Goal: Transaction & Acquisition: Purchase product/service

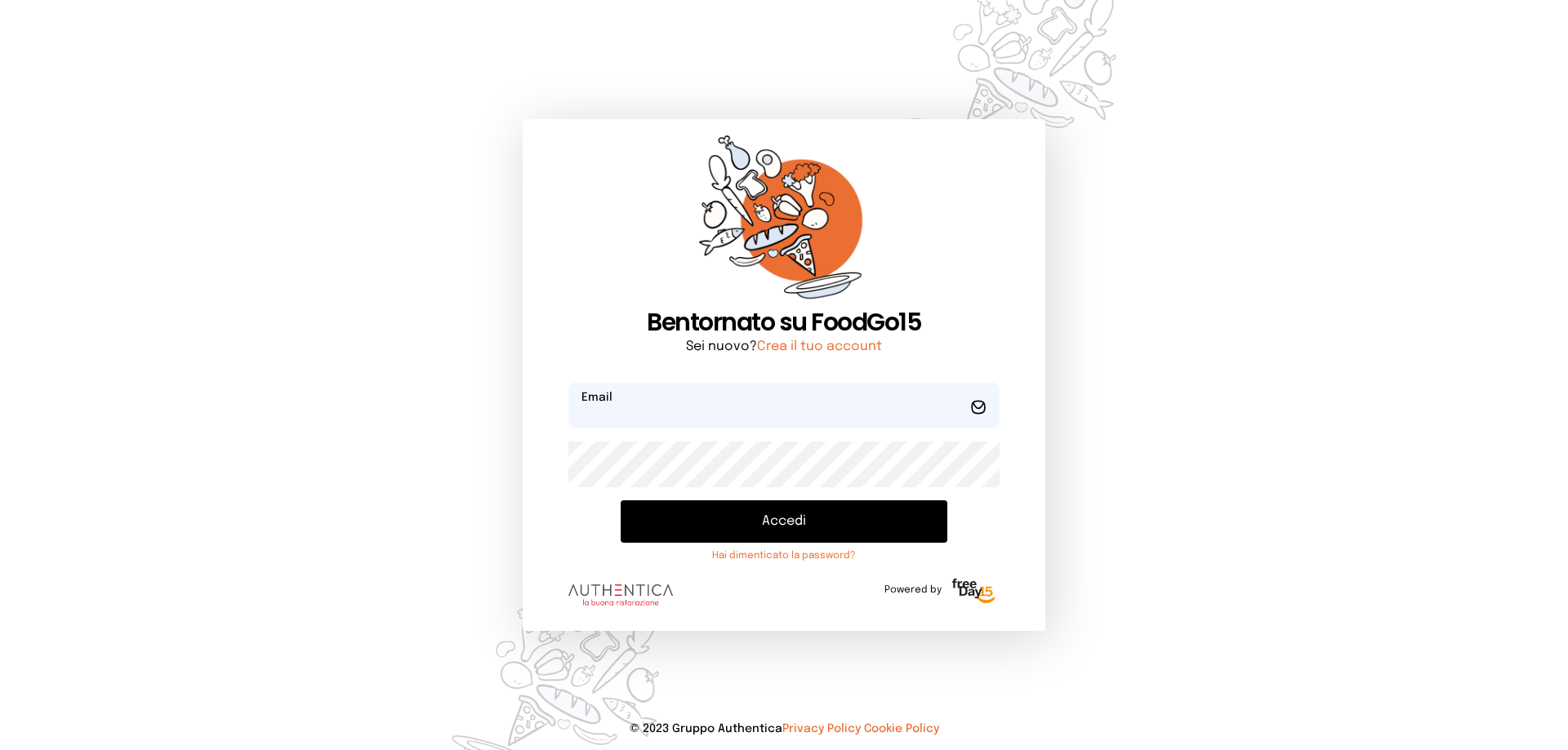
type input "**********"
click at [822, 527] on button "Accedi" at bounding box center [784, 521] width 327 height 42
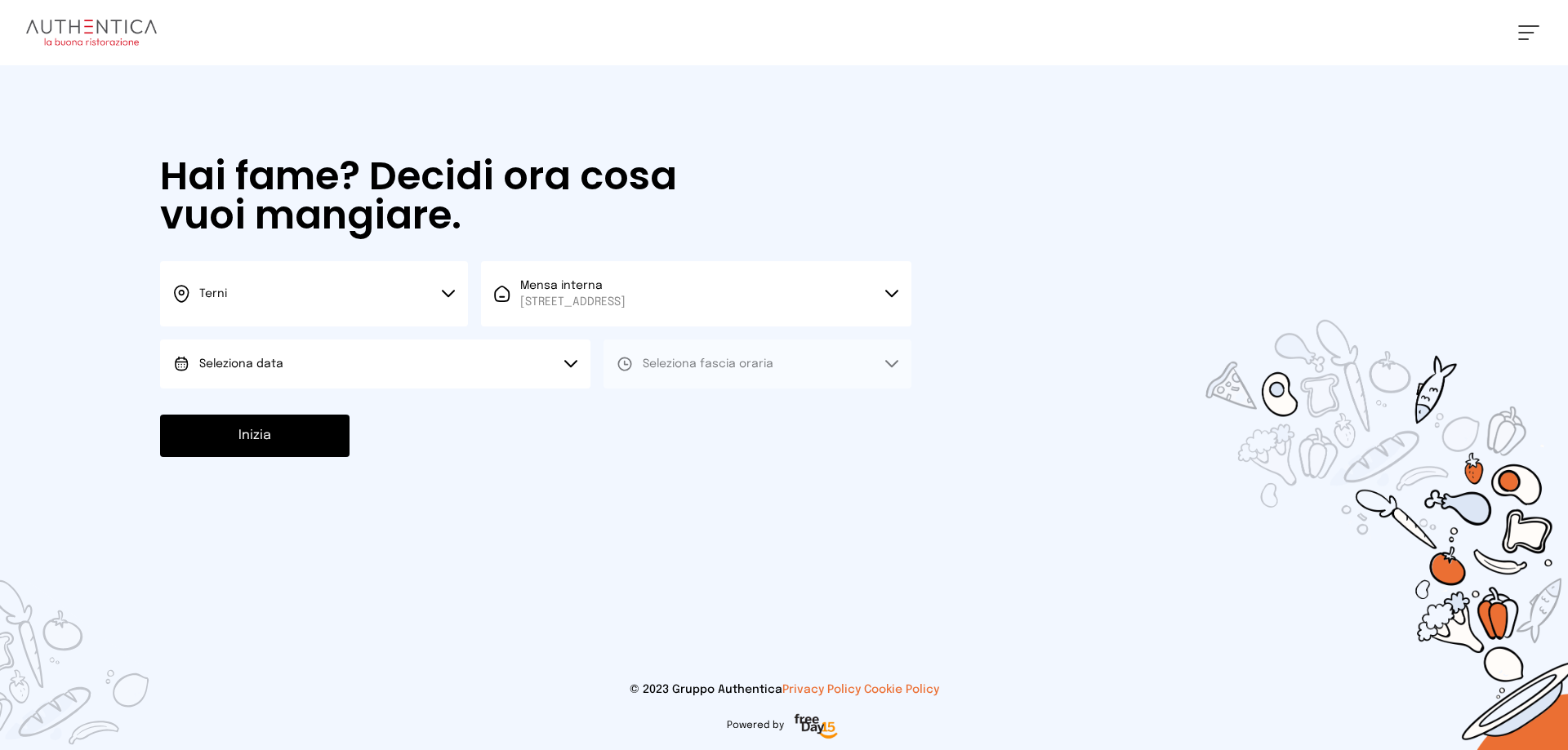
click at [484, 357] on button "Seleziona data" at bounding box center [375, 363] width 431 height 49
click at [451, 396] on li "[DATE], [DATE]" at bounding box center [375, 409] width 431 height 42
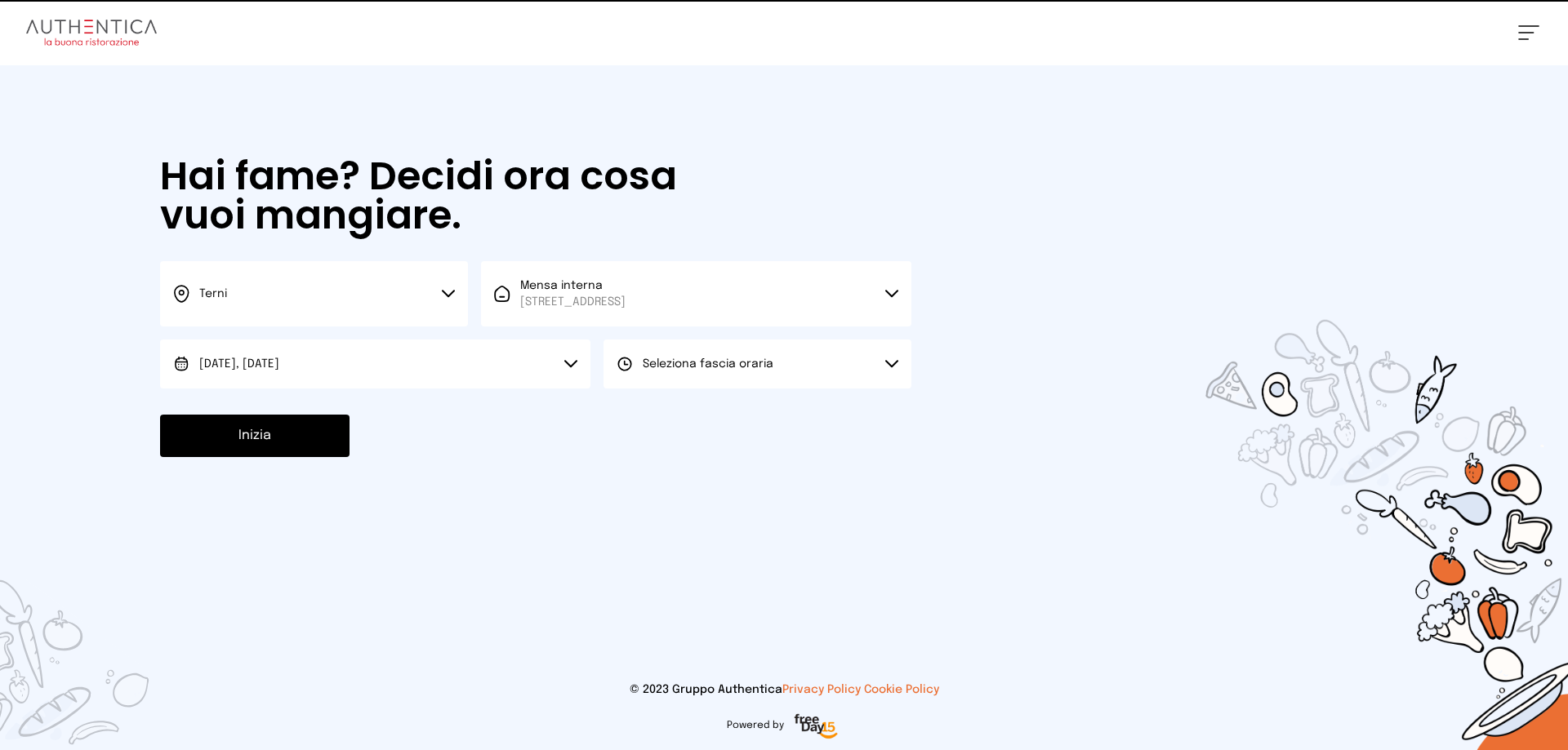
click at [645, 365] on span "Seleziona fascia oraria" at bounding box center [708, 363] width 131 height 11
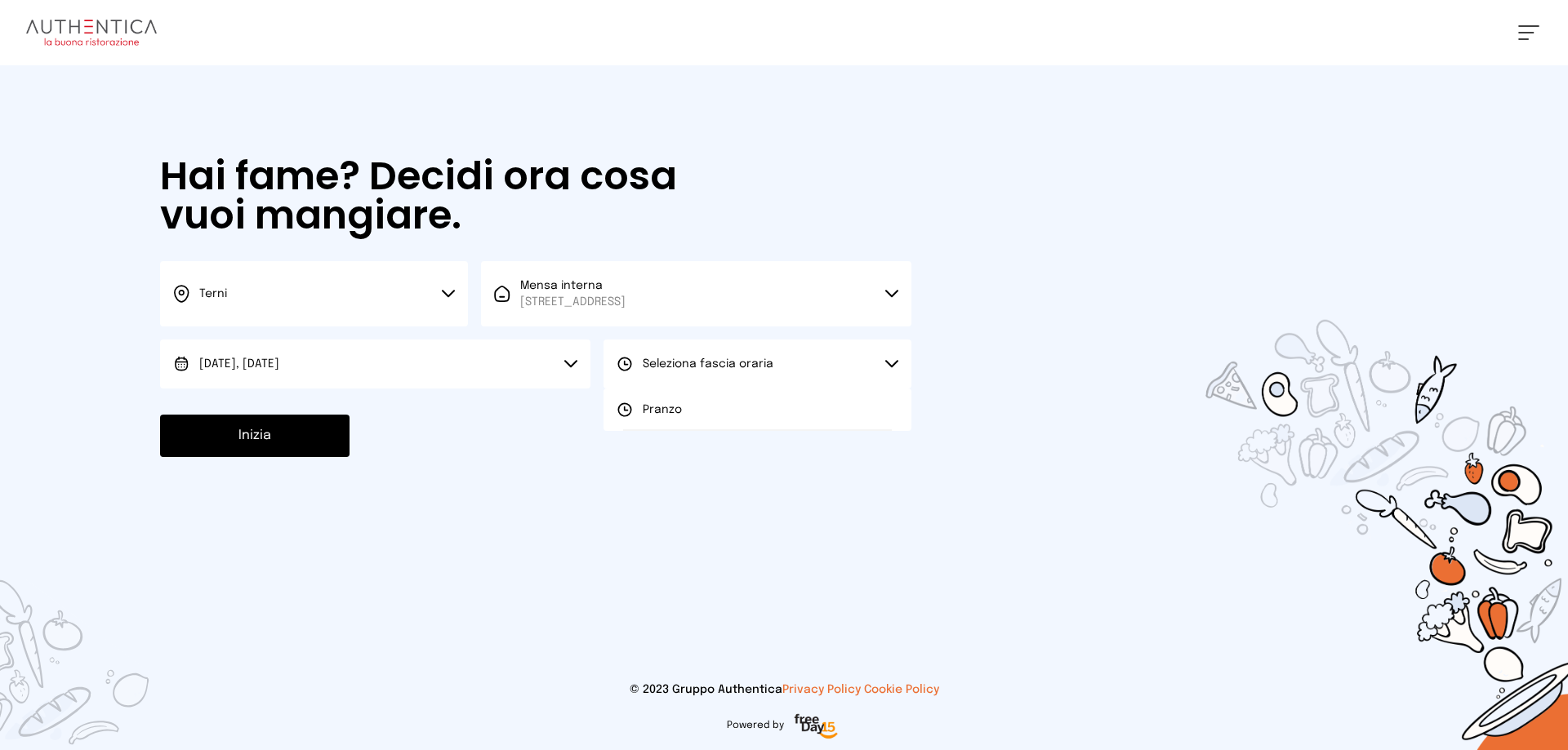
click at [665, 418] on span "Pranzo" at bounding box center [663, 409] width 40 height 16
click at [297, 444] on button "Inizia" at bounding box center [254, 436] width 189 height 42
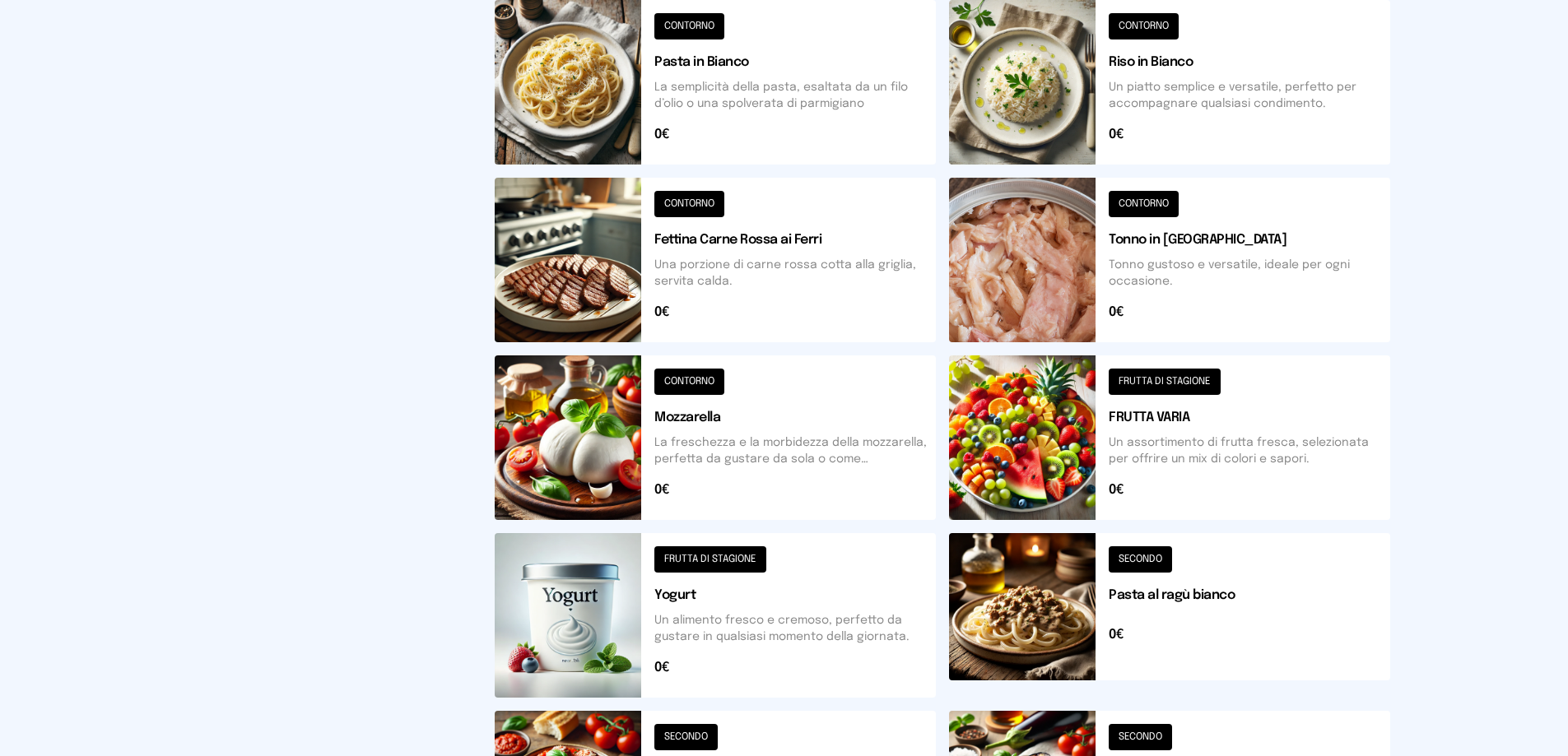
scroll to position [178, 0]
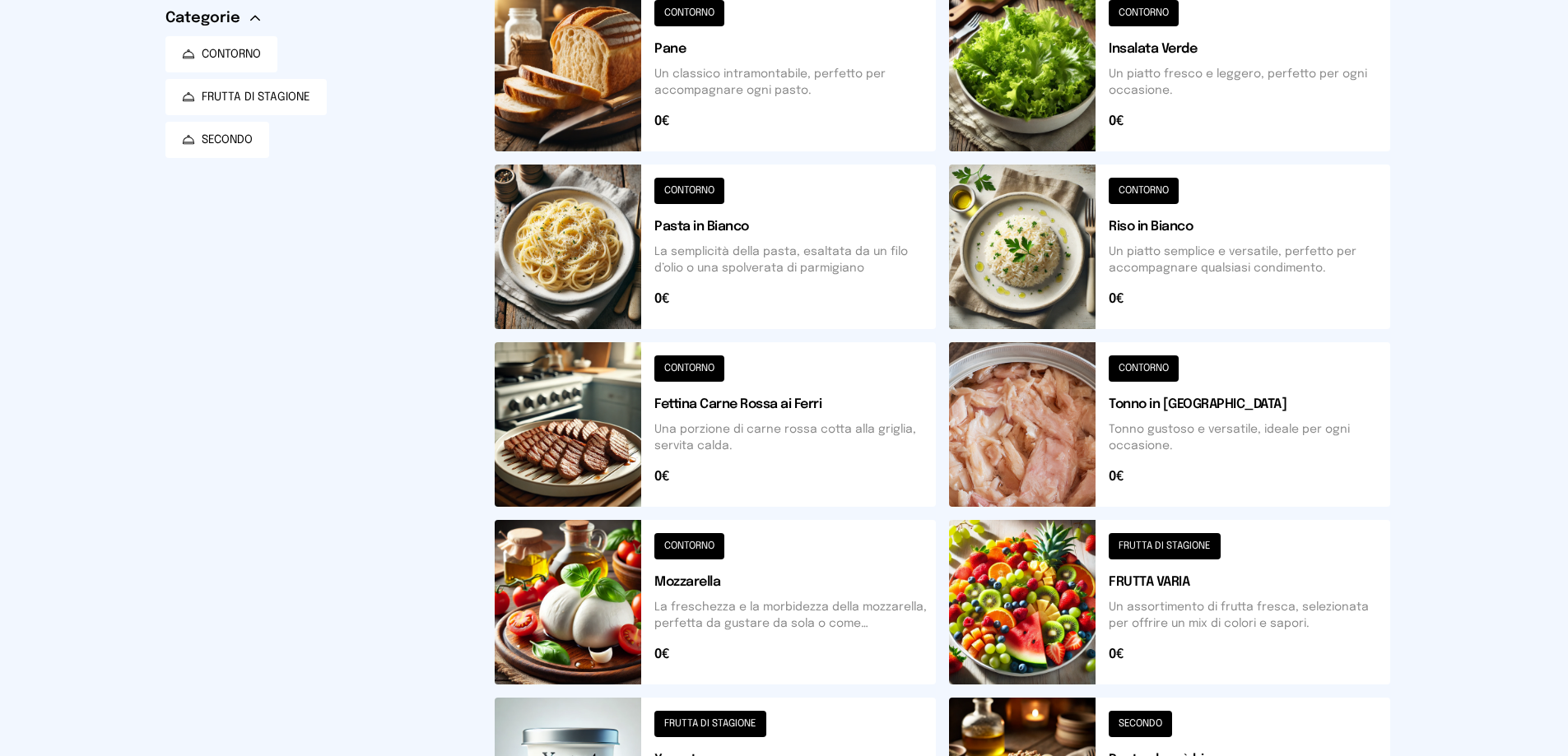
click at [1194, 290] on button at bounding box center [1169, 247] width 441 height 165
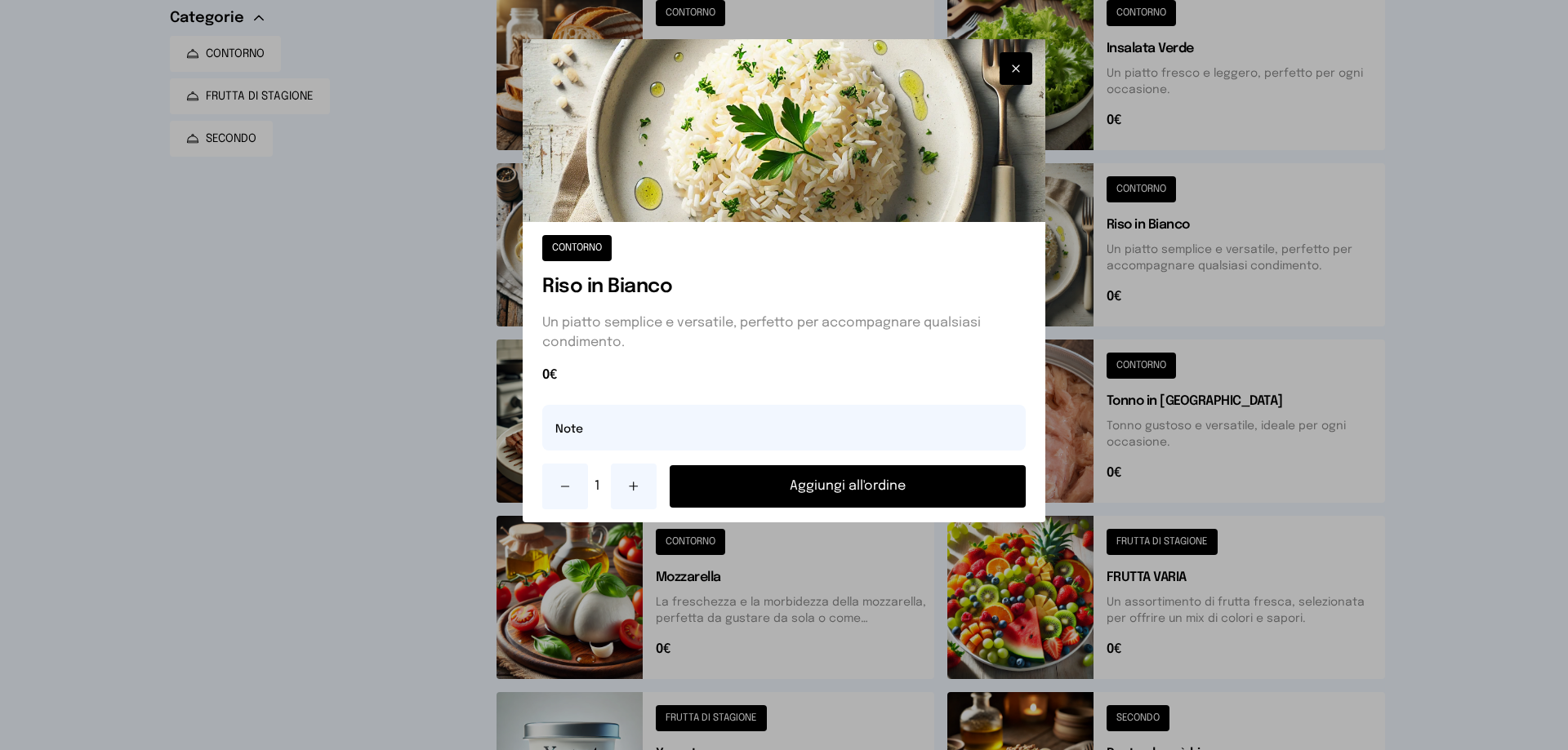
click at [943, 479] on button "Aggiungi all'ordine" at bounding box center [848, 486] width 356 height 42
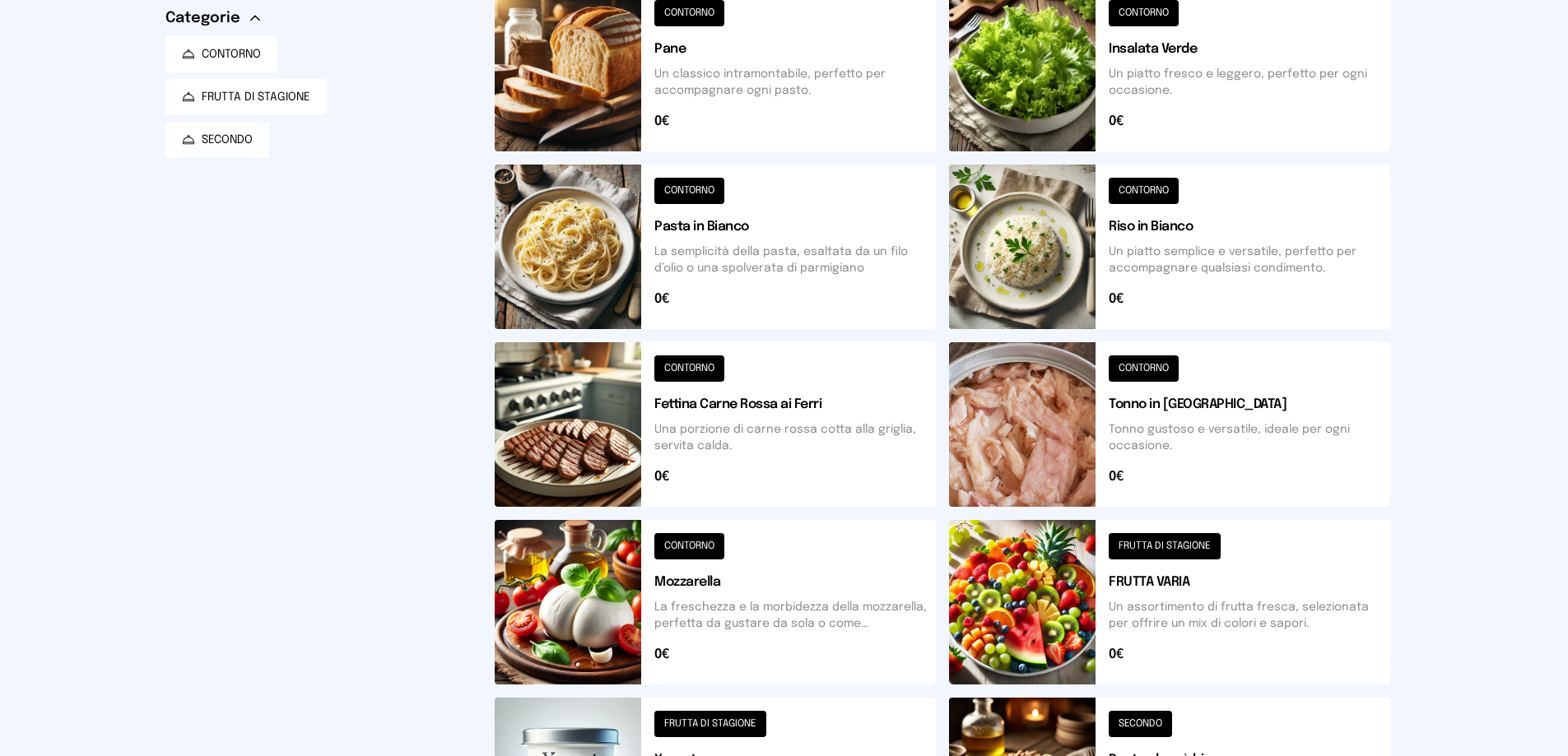
scroll to position [13, 0]
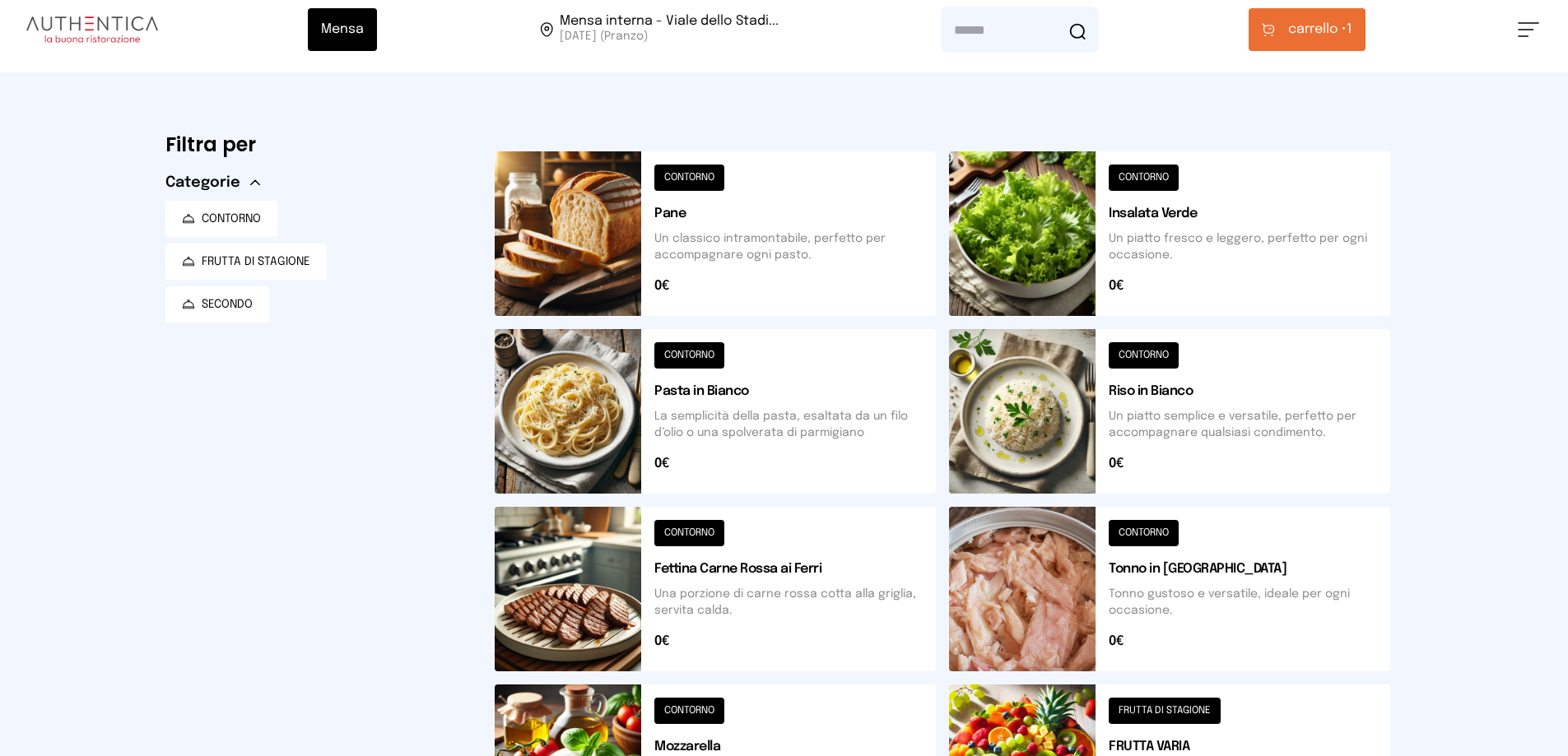
click at [1352, 32] on span "carrello • 1" at bounding box center [1320, 29] width 64 height 20
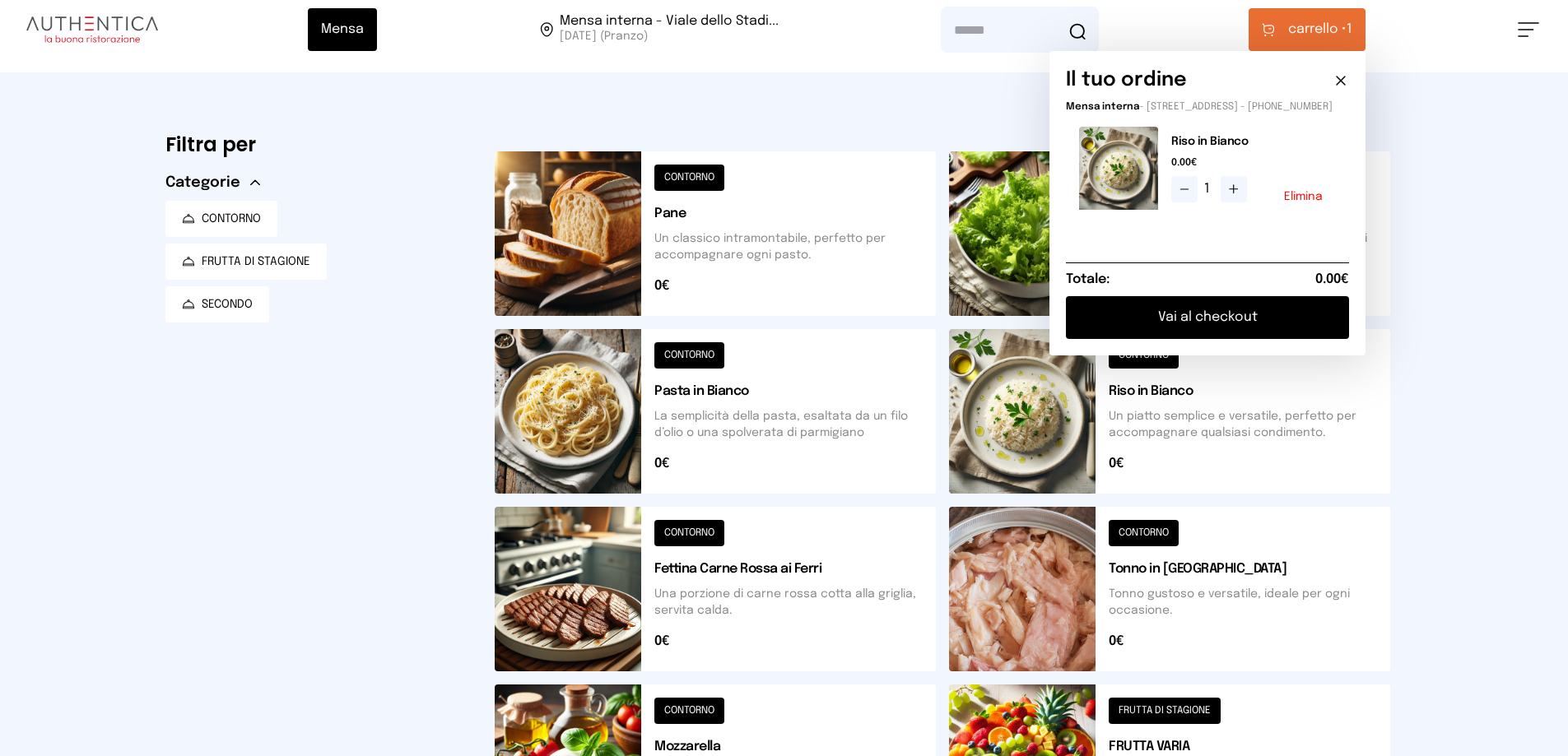
click at [1242, 321] on button "Vai al checkout" at bounding box center [1207, 317] width 283 height 42
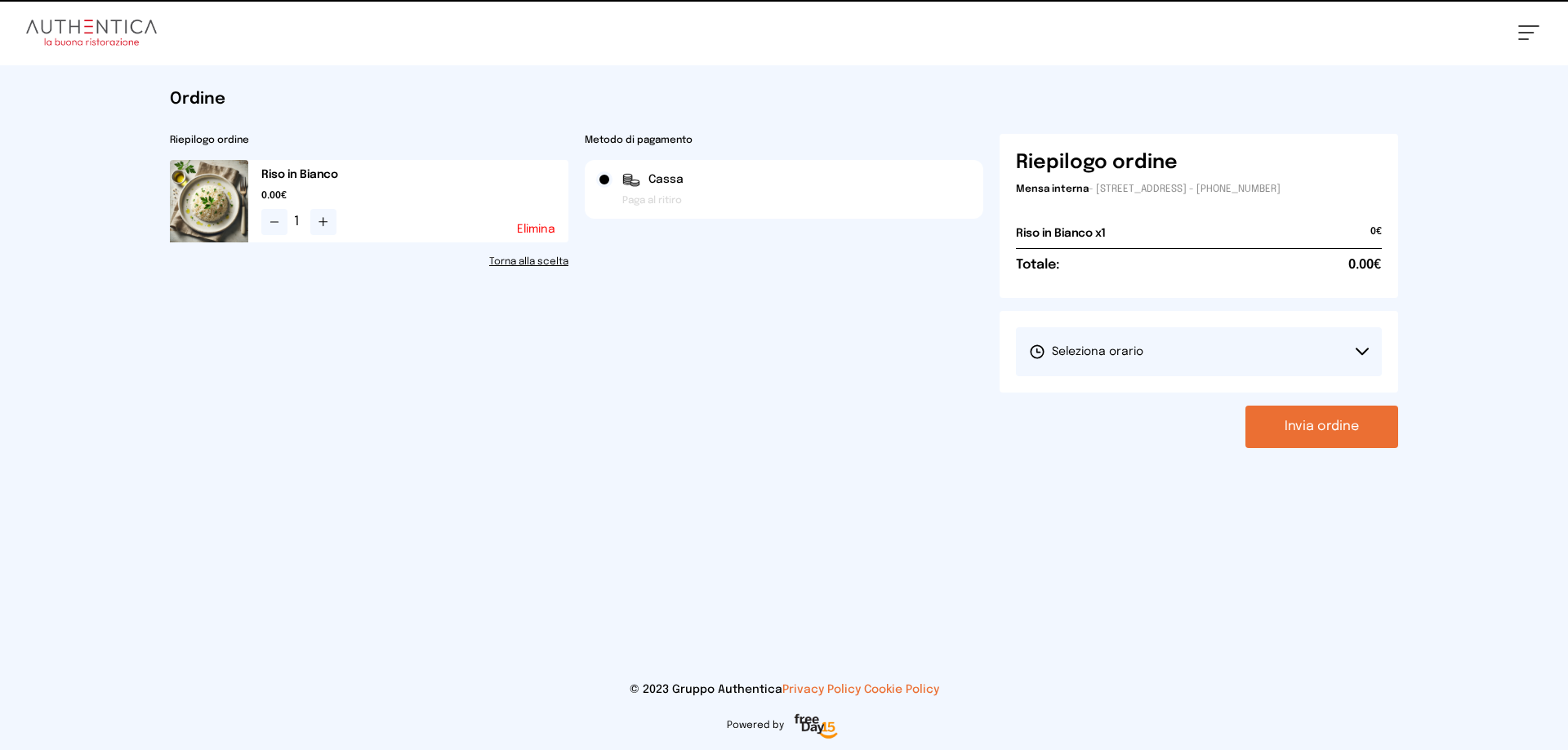
click at [1216, 338] on button "Seleziona orario" at bounding box center [1199, 351] width 366 height 49
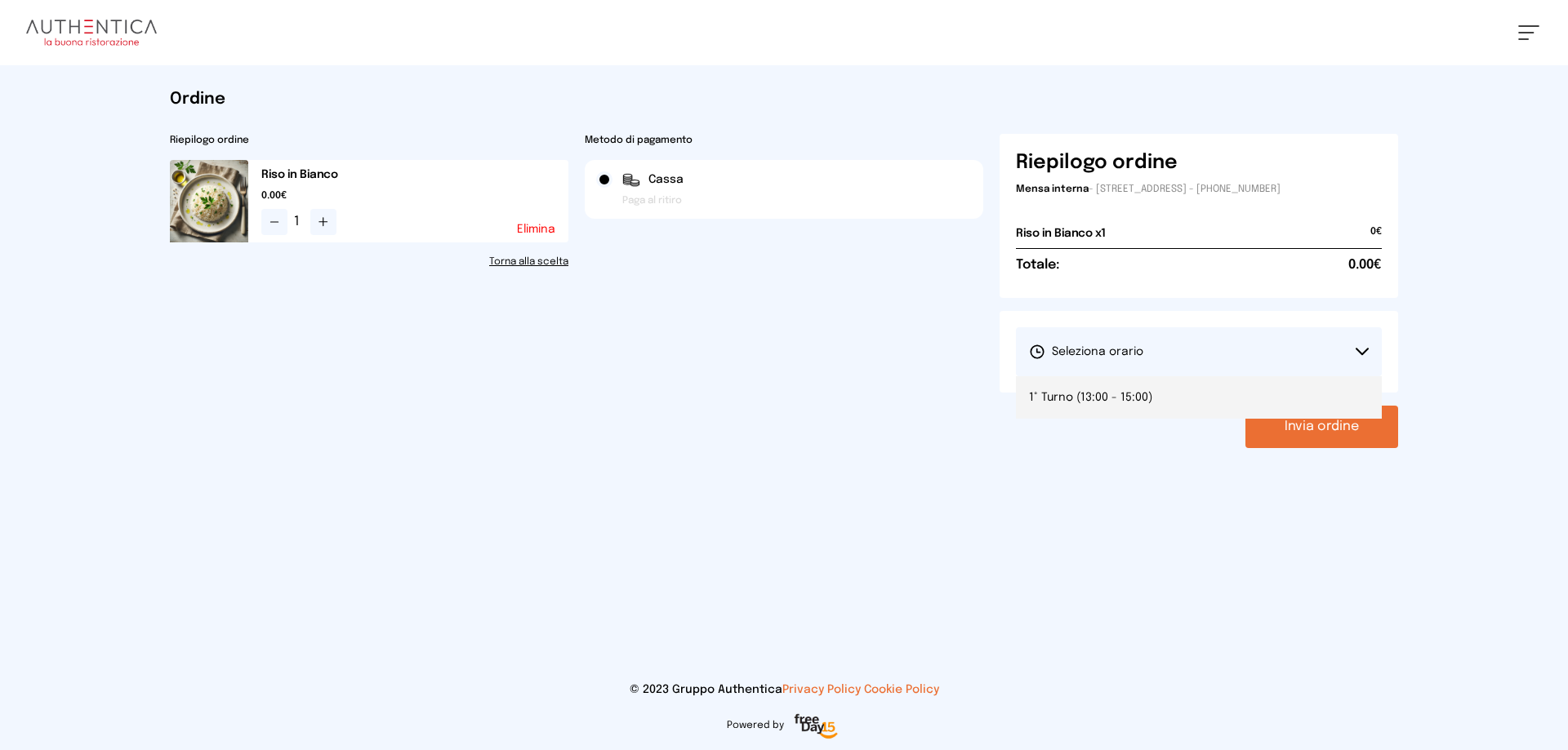
click at [1121, 393] on span "1° Turno (13:00 - 15:00)" at bounding box center [1090, 397] width 123 height 16
click at [1376, 419] on button "Invia ordine" at bounding box center [1322, 426] width 153 height 42
